Goal: Information Seeking & Learning: Check status

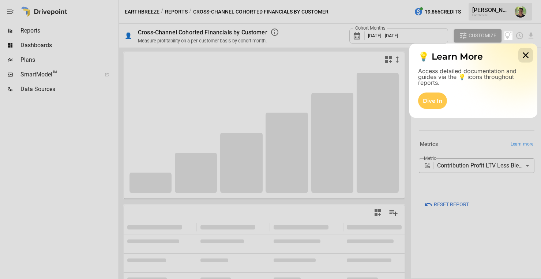
click at [527, 56] on icon at bounding box center [525, 55] width 15 height 15
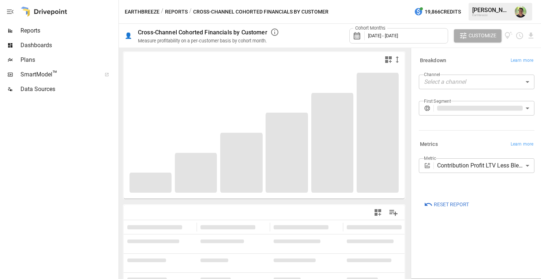
click at [175, 11] on button "Reports" at bounding box center [176, 11] width 23 height 9
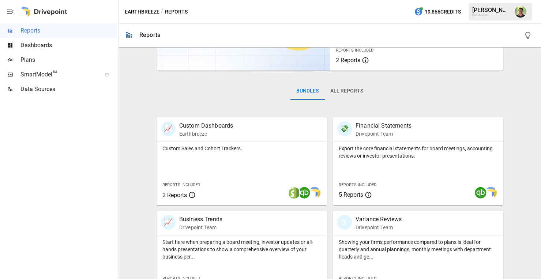
scroll to position [94, 0]
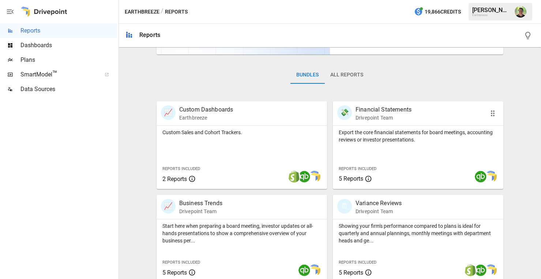
click at [393, 138] on p "Export the core financial statements for board meetings, accounting reviews or …" at bounding box center [418, 136] width 159 height 15
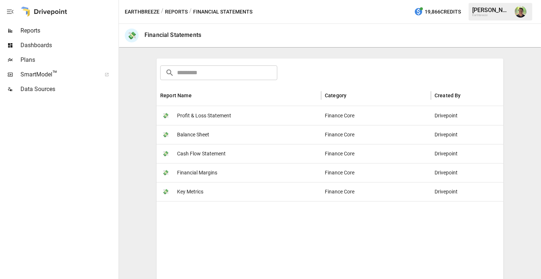
scroll to position [103, 0]
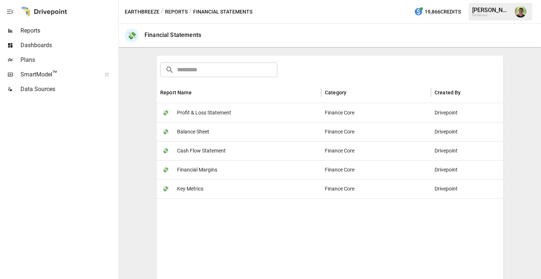
click at [229, 111] on span "Profit & Loss Statement" at bounding box center [204, 112] width 54 height 19
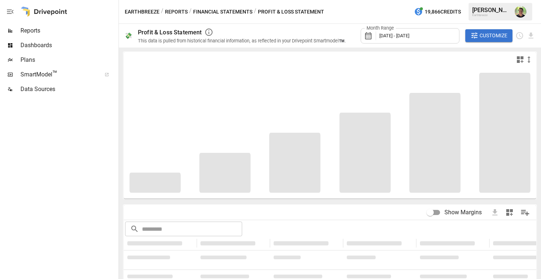
click at [377, 36] on div "Month Range [DATE] - [DATE]" at bounding box center [410, 35] width 99 height 15
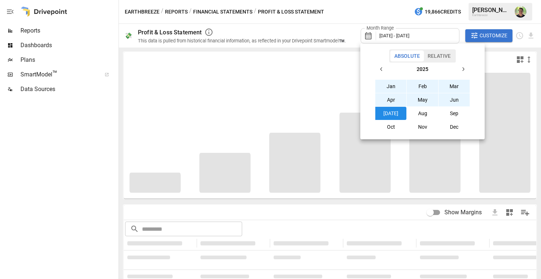
click at [395, 85] on button "Jan" at bounding box center [390, 86] width 31 height 13
click at [394, 112] on button "[DATE]" at bounding box center [390, 113] width 31 height 13
click at [393, 84] on button "Jan" at bounding box center [390, 86] width 31 height 13
click at [423, 112] on button "Aug" at bounding box center [422, 113] width 31 height 13
click at [103, 112] on div at bounding box center [270, 139] width 541 height 279
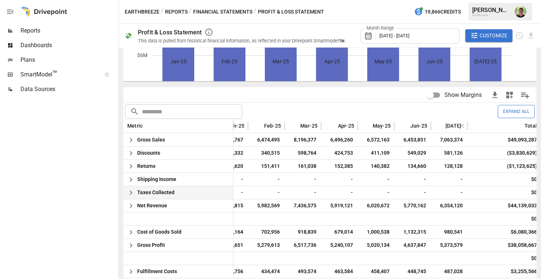
scroll to position [0, 26]
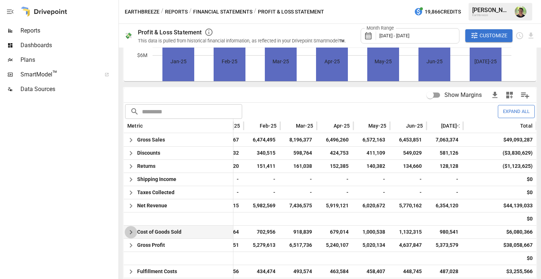
click at [131, 233] on icon "button" at bounding box center [131, 232] width 9 height 9
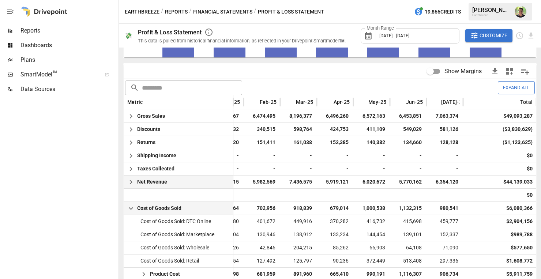
scroll to position [147, 0]
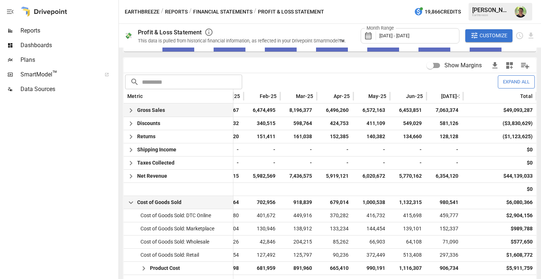
click at [131, 112] on icon "button" at bounding box center [130, 110] width 3 height 4
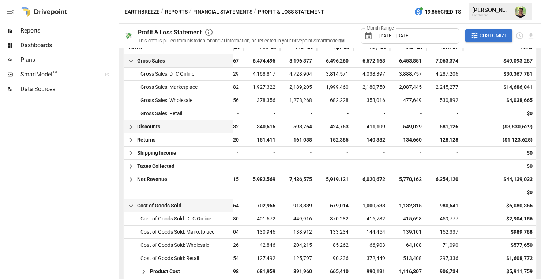
scroll to position [197, 0]
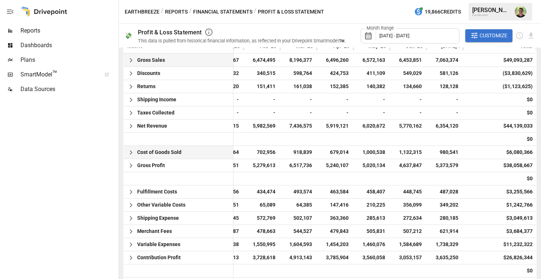
click at [133, 157] on icon "button" at bounding box center [131, 152] width 9 height 9
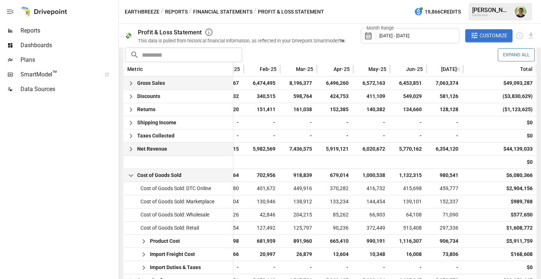
scroll to position [170, 0]
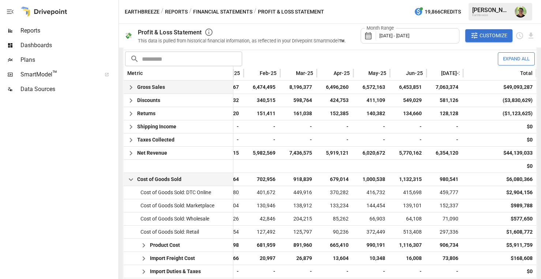
click at [131, 88] on icon "button" at bounding box center [130, 87] width 3 height 4
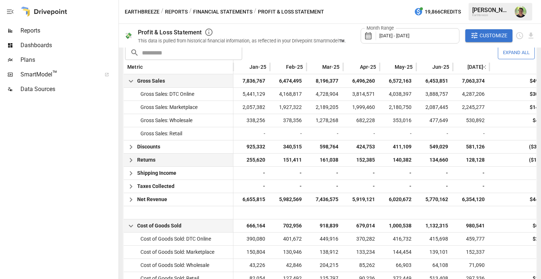
scroll to position [0, 26]
